Goal: Browse casually

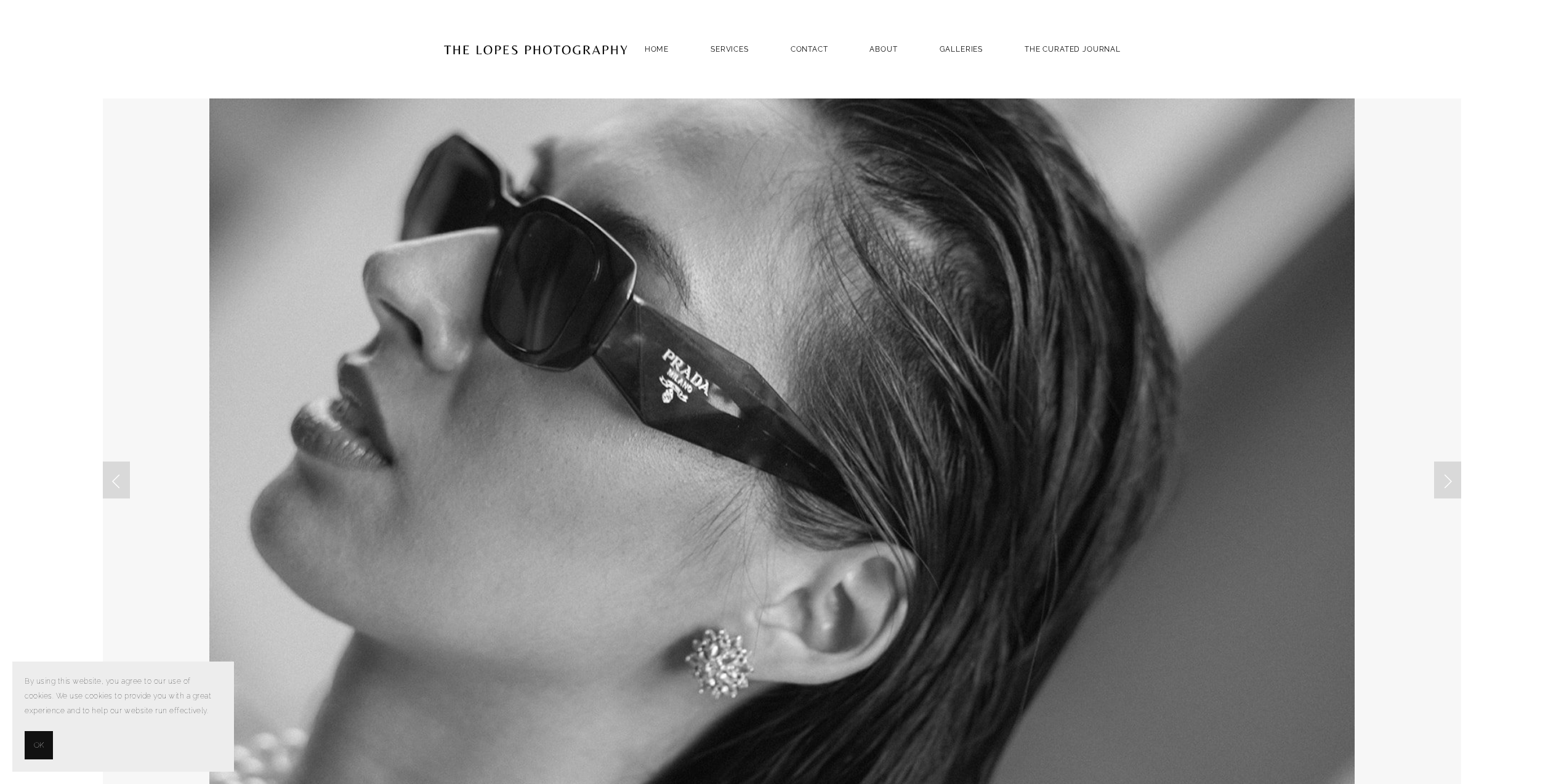
click at [40, 751] on span "OK" at bounding box center [39, 745] width 9 height 15
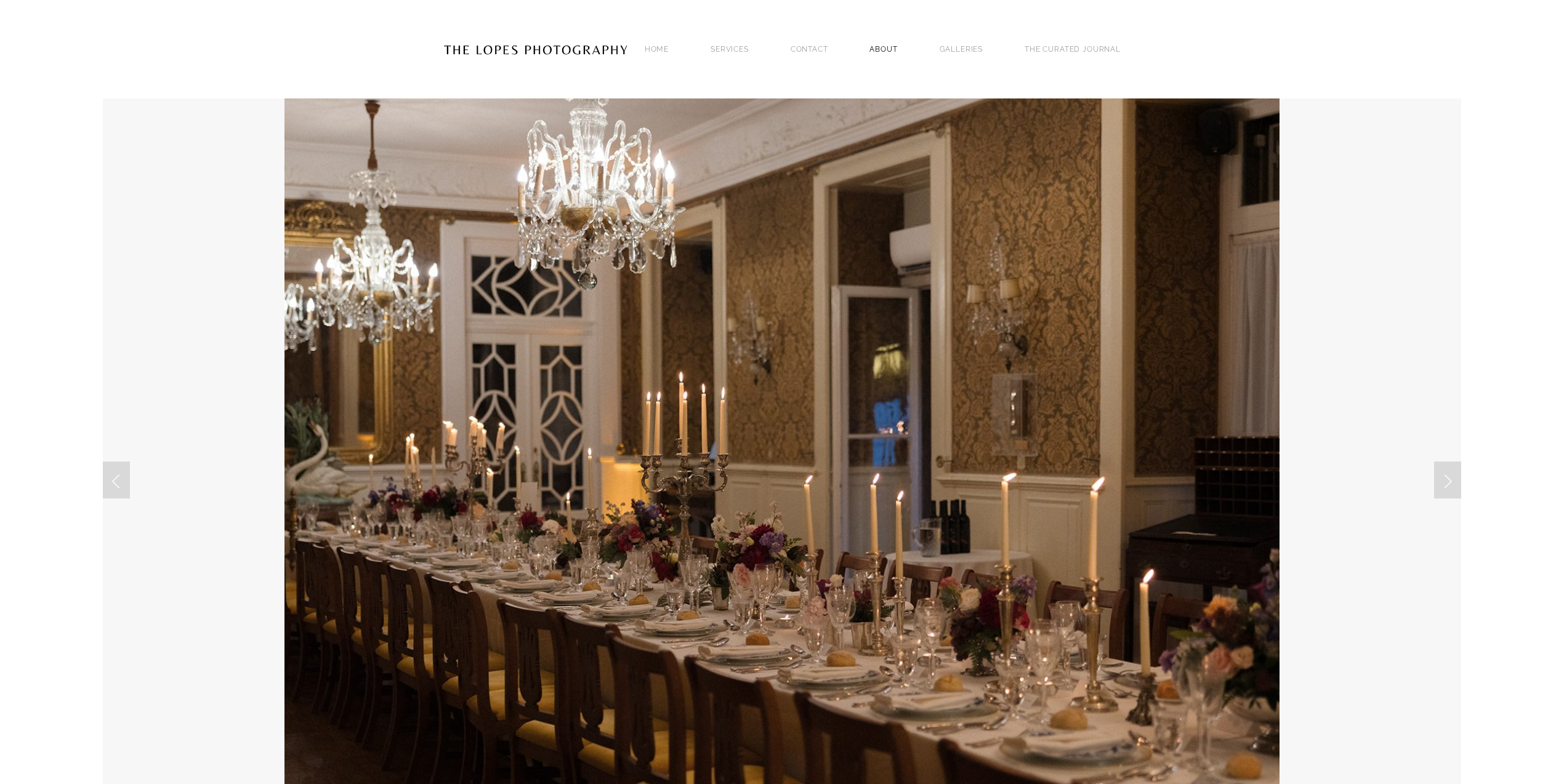
click at [881, 48] on link "ABOUT" at bounding box center [882, 49] width 27 height 17
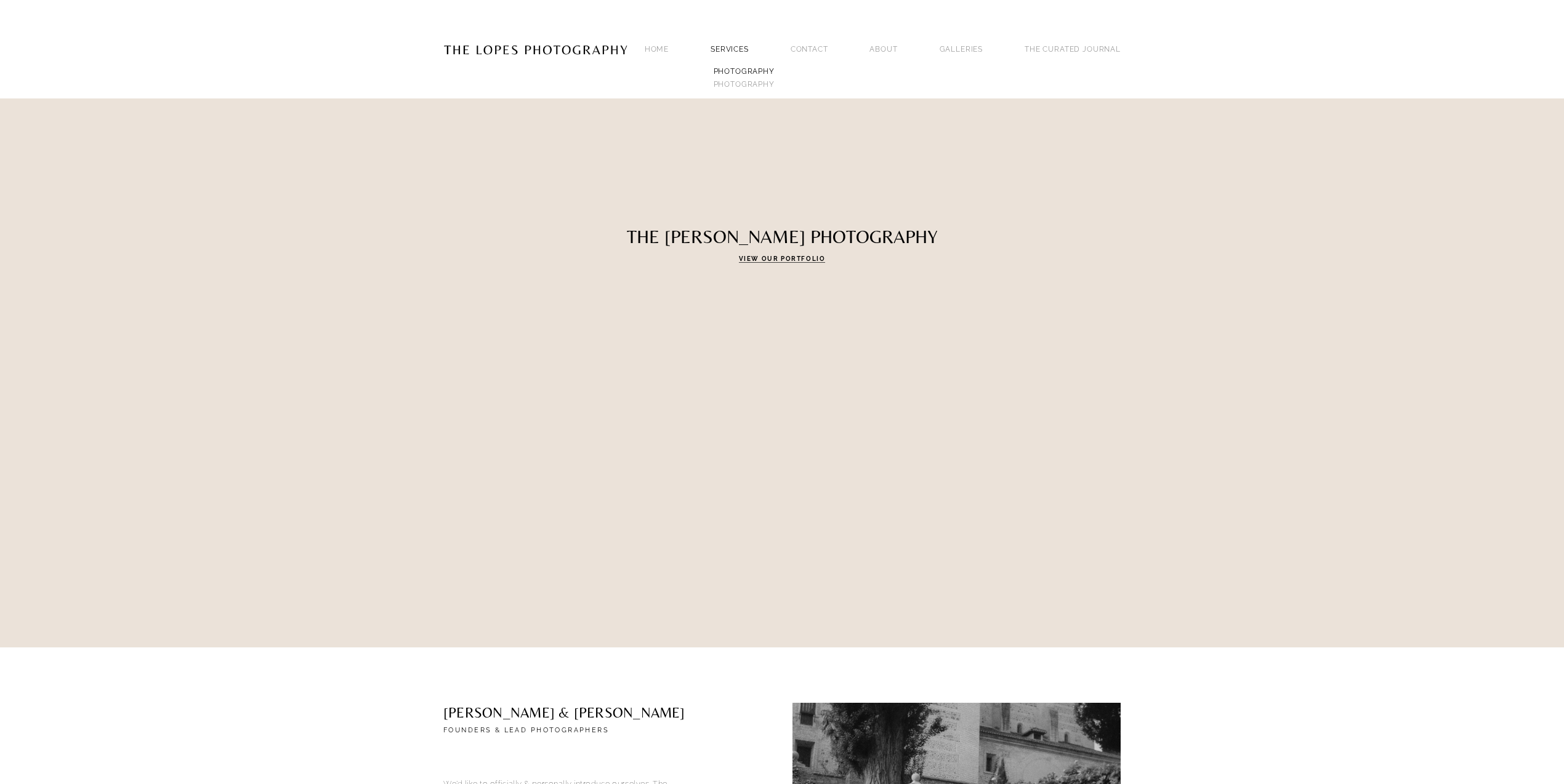
click at [777, 65] on link "PHOTOGRAPHY" at bounding box center [744, 72] width 67 height 13
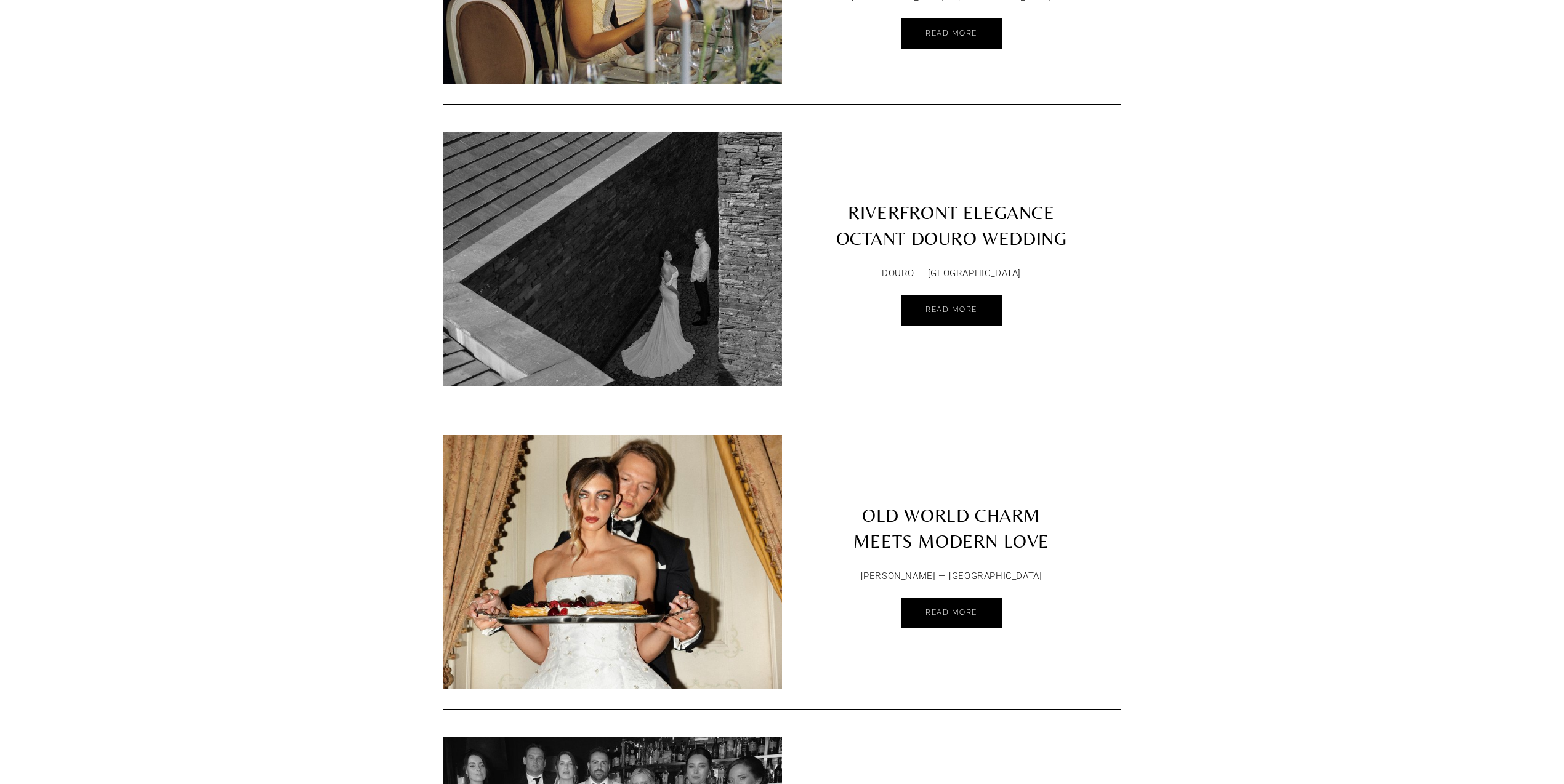
scroll to position [958, 0]
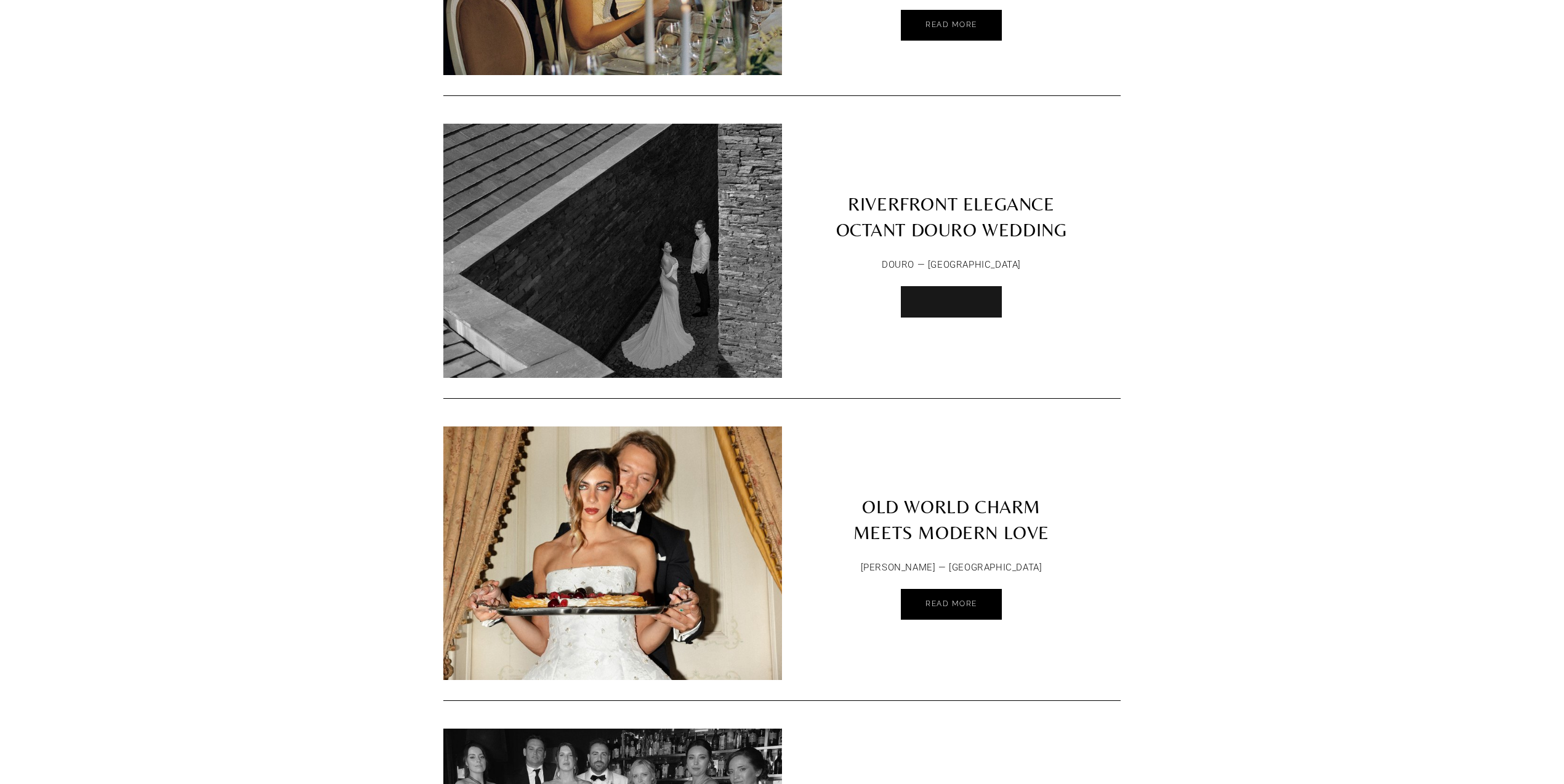
click at [934, 303] on link "Read More" at bounding box center [951, 302] width 101 height 31
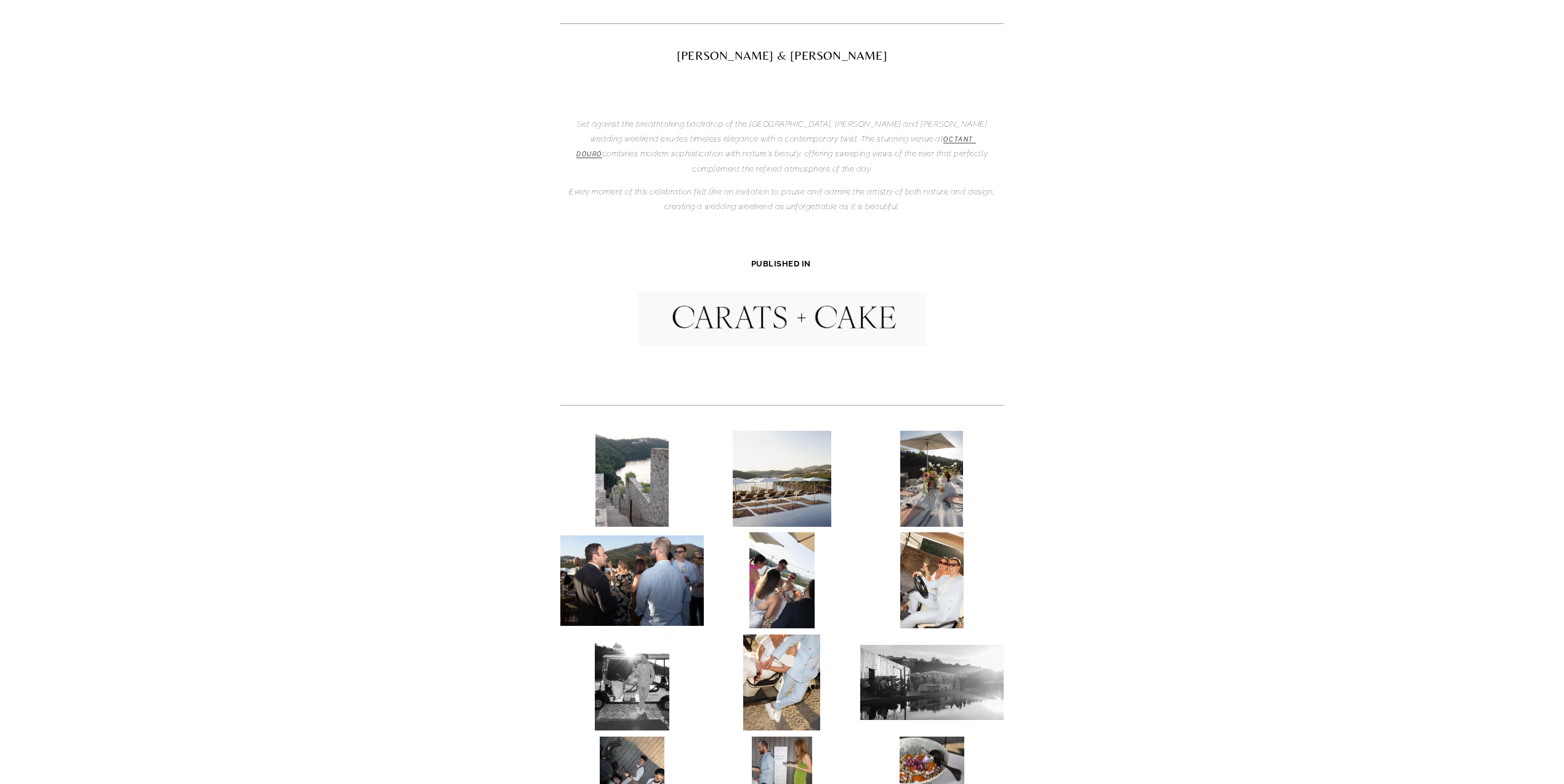
scroll to position [256, 0]
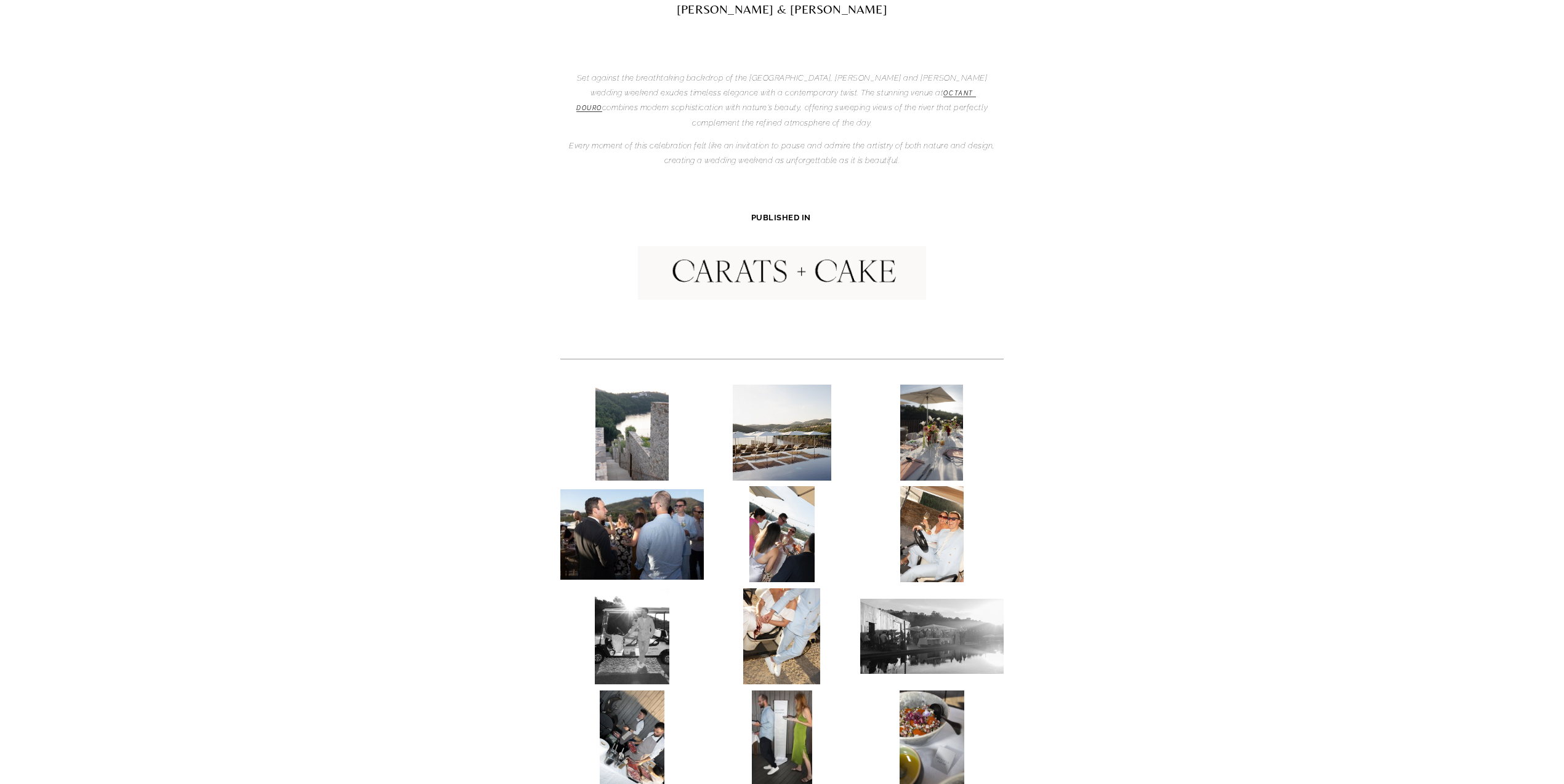
click at [641, 429] on img at bounding box center [632, 433] width 73 height 96
click at [778, 425] on img at bounding box center [782, 433] width 99 height 96
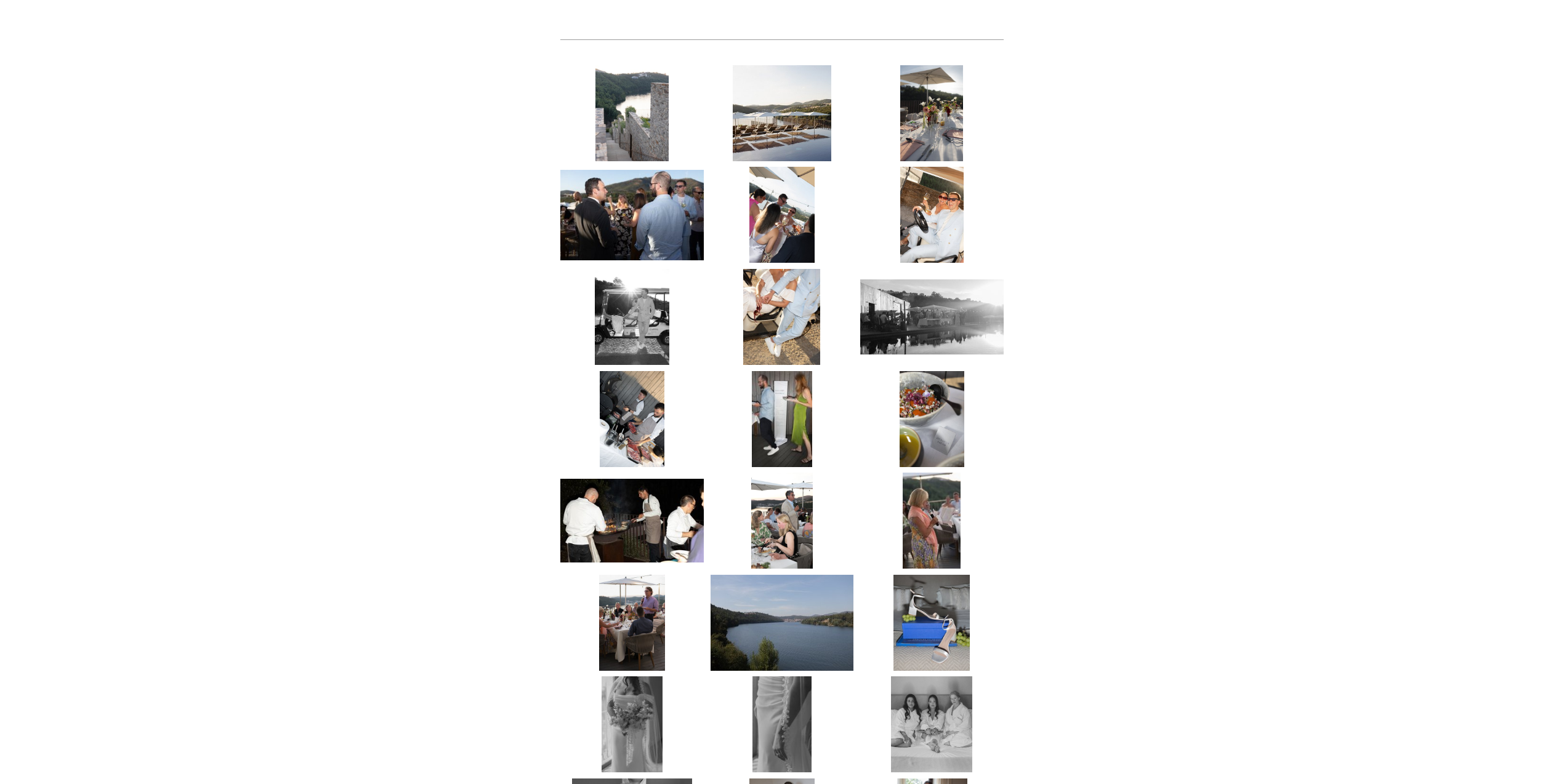
scroll to position [591, 0]
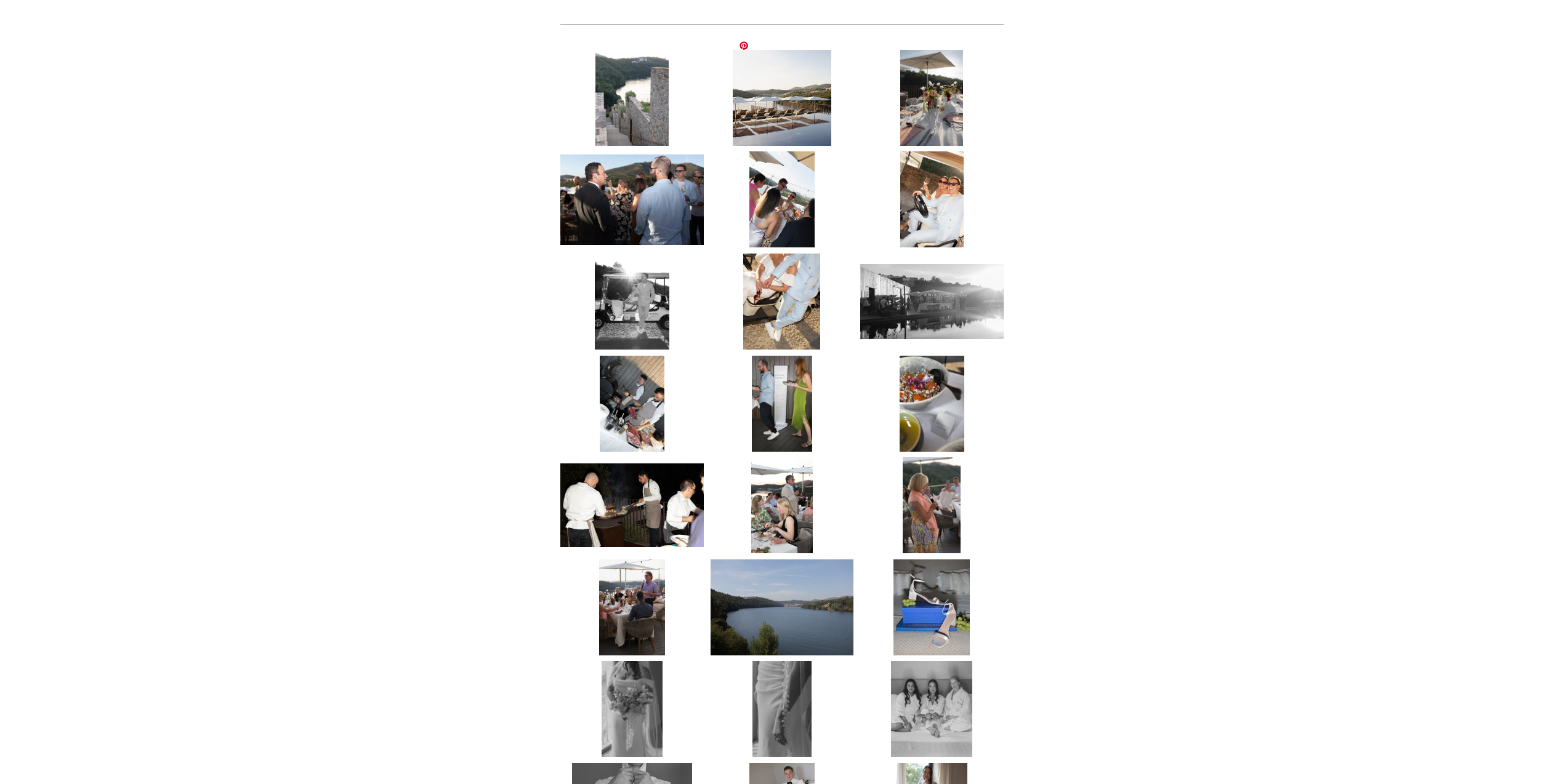
drag, startPoint x: 806, startPoint y: 106, endPoint x: 815, endPoint y: 110, distance: 9.8
click at [806, 106] on img at bounding box center [782, 98] width 99 height 96
drag, startPoint x: 945, startPoint y: 95, endPoint x: 929, endPoint y: 115, distance: 25.6
click at [944, 95] on img at bounding box center [931, 98] width 63 height 96
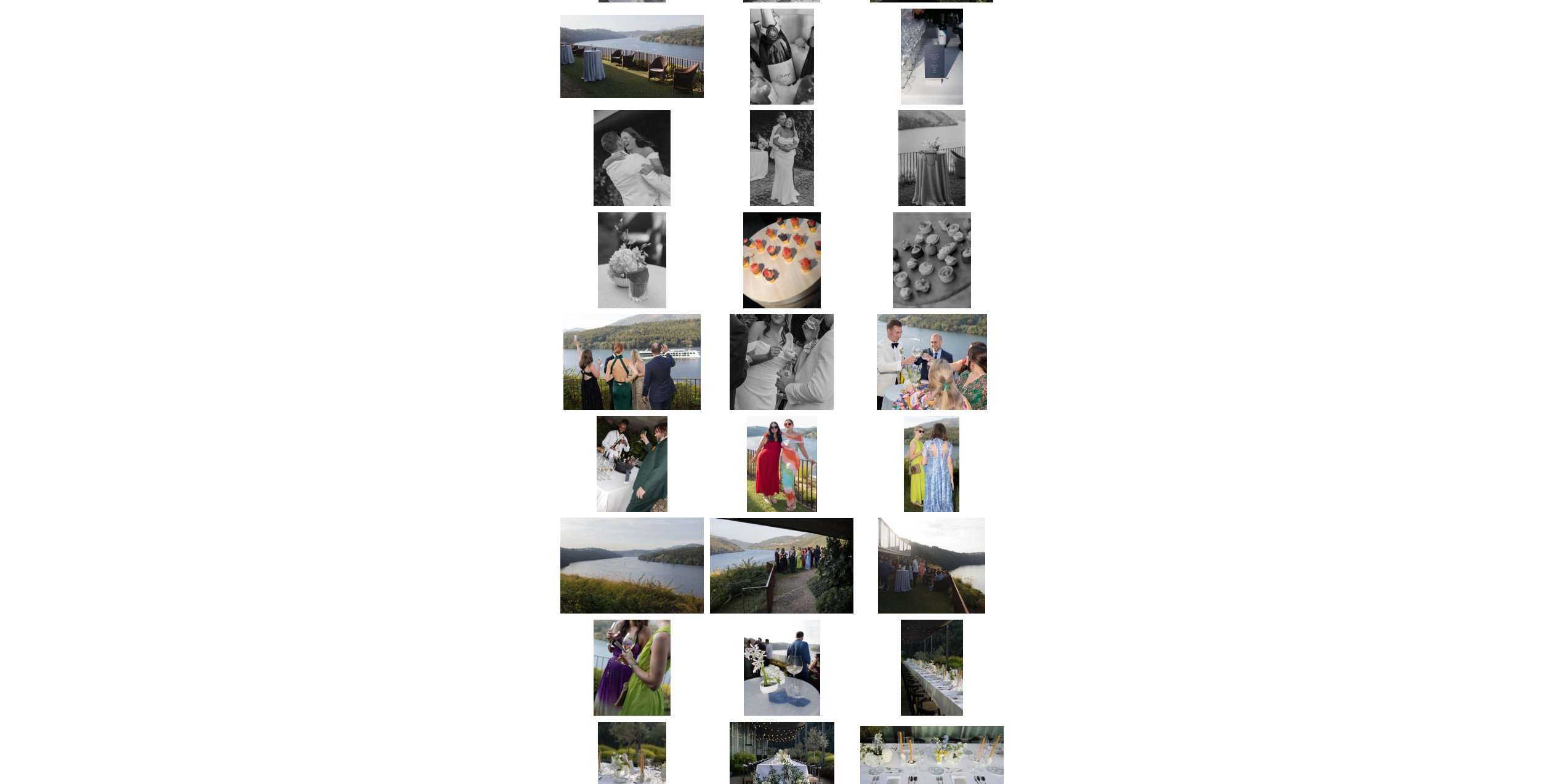
scroll to position [2546, 0]
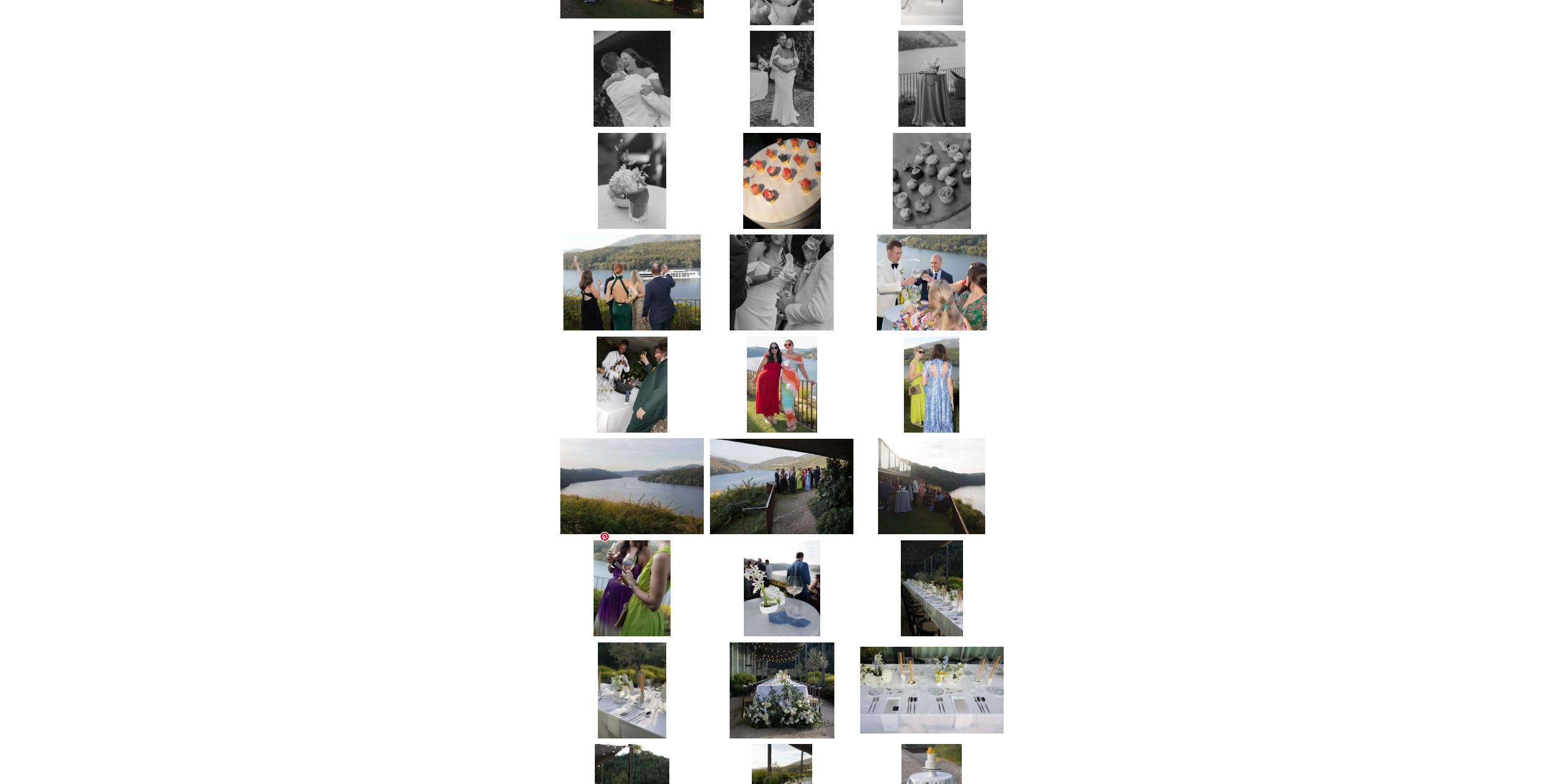
drag, startPoint x: 635, startPoint y: 561, endPoint x: 640, endPoint y: 582, distance: 21.6
click at [636, 562] on img at bounding box center [633, 589] width 77 height 96
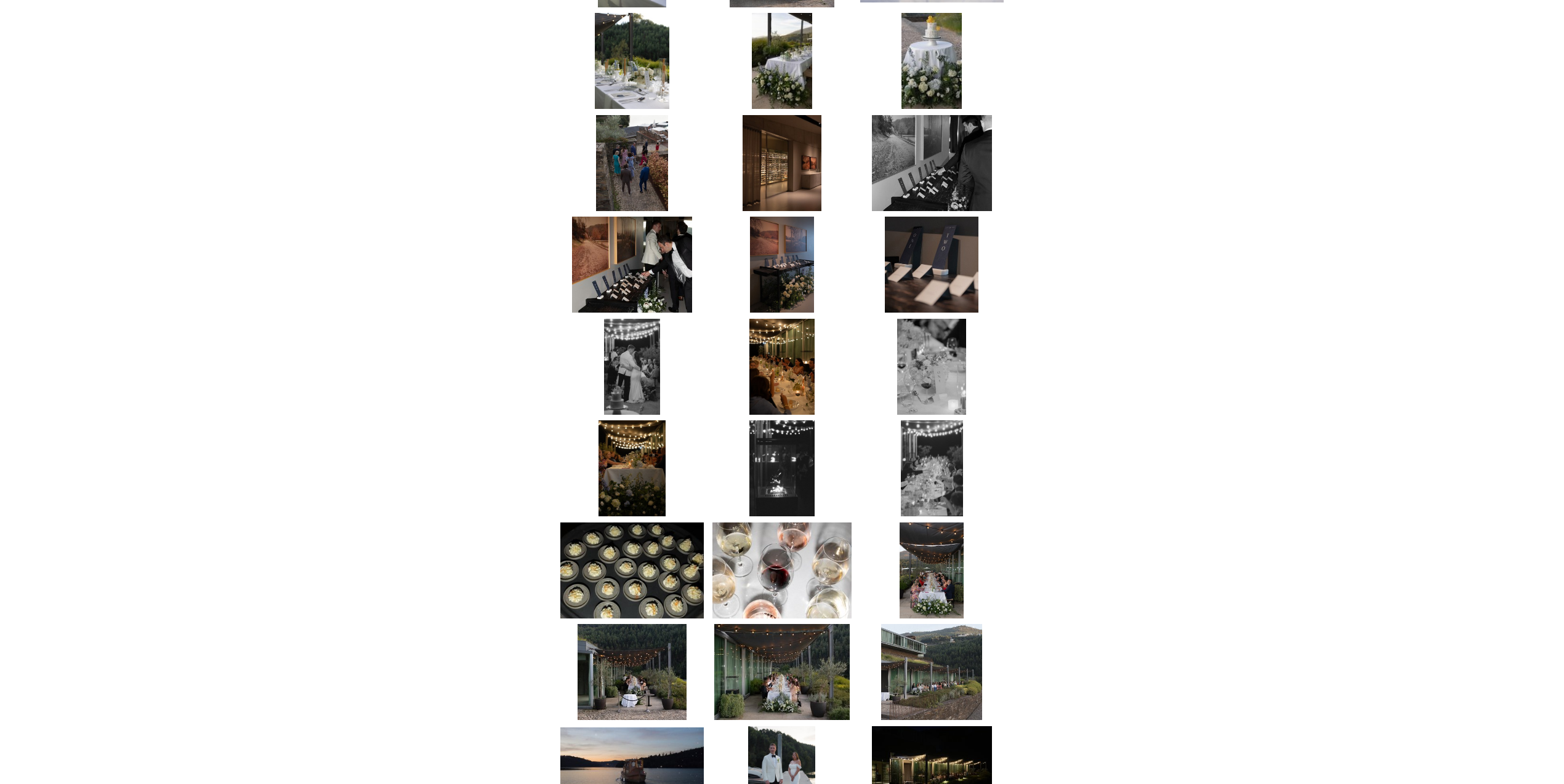
scroll to position [3306, 0]
